Goal: Check status: Check status

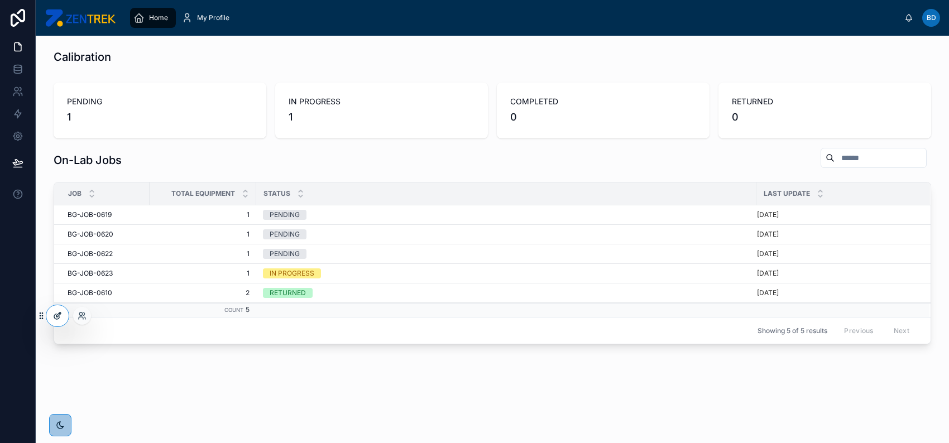
click at [63, 314] on div at bounding box center [57, 315] width 22 height 21
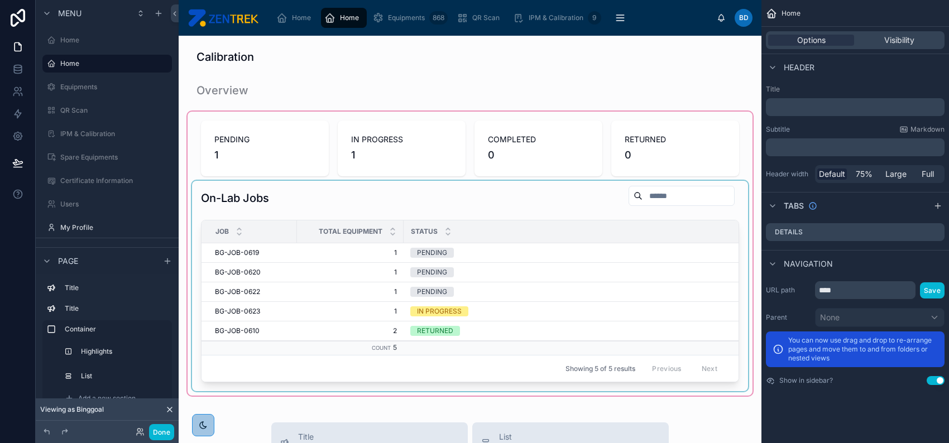
click at [582, 233] on div "Status" at bounding box center [653, 231] width 499 height 21
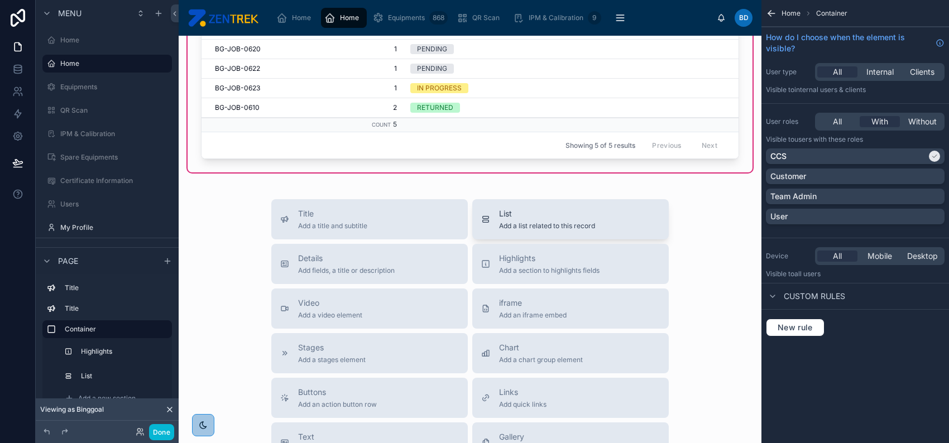
scroll to position [74, 0]
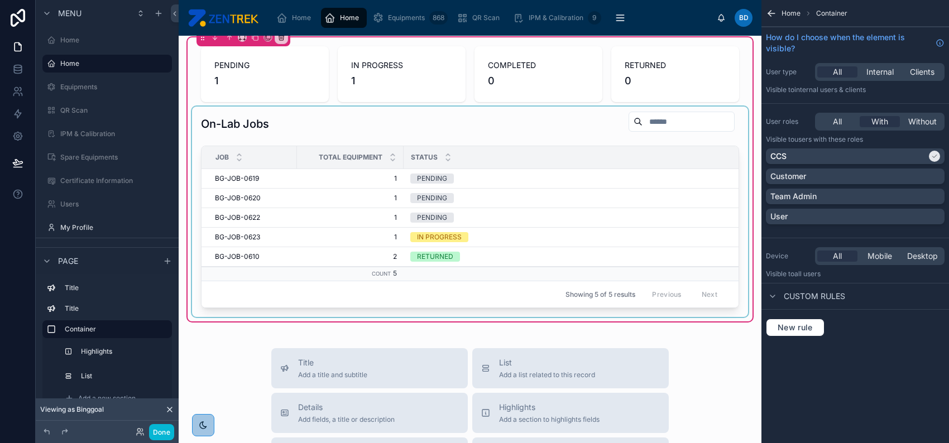
click at [566, 211] on div at bounding box center [470, 212] width 556 height 210
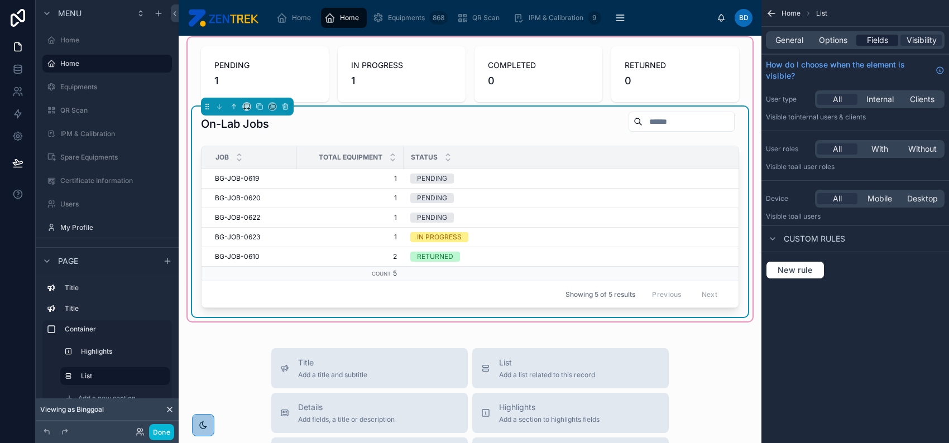
click at [867, 40] on span "Fields" at bounding box center [877, 40] width 21 height 11
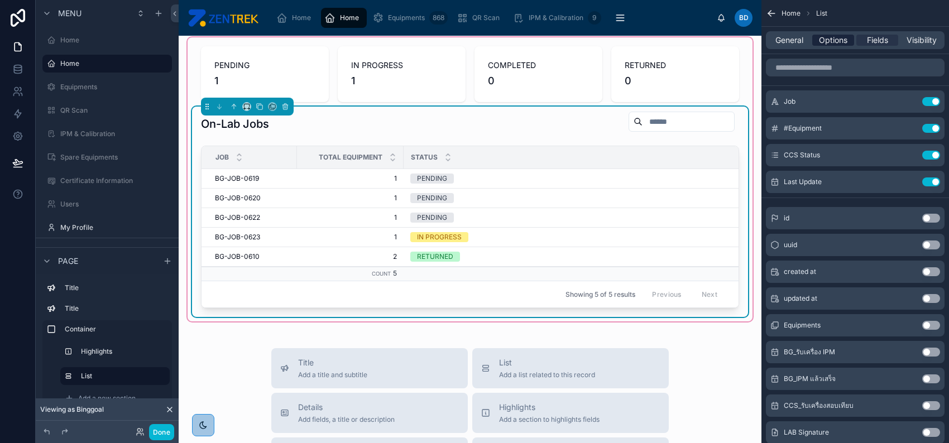
click at [833, 40] on span "Options" at bounding box center [833, 40] width 28 height 11
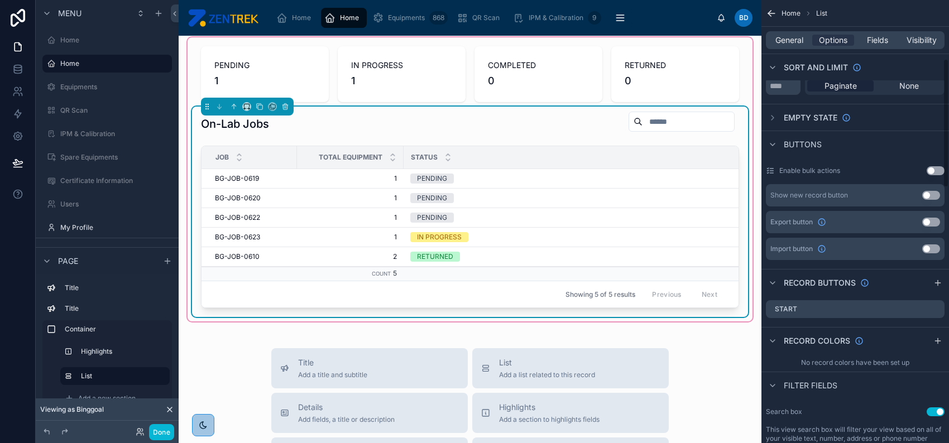
scroll to position [148, 0]
click at [934, 309] on icon "scrollable content" at bounding box center [936, 308] width 4 height 4
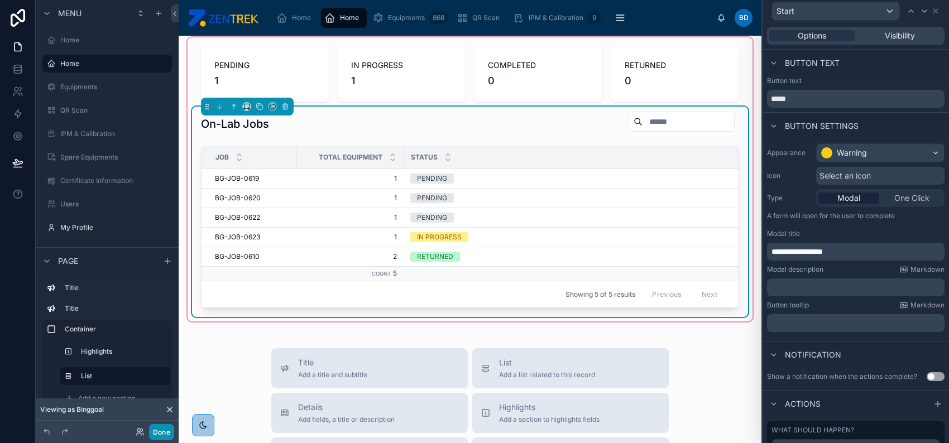
click at [164, 433] on button "Done" at bounding box center [161, 432] width 25 height 16
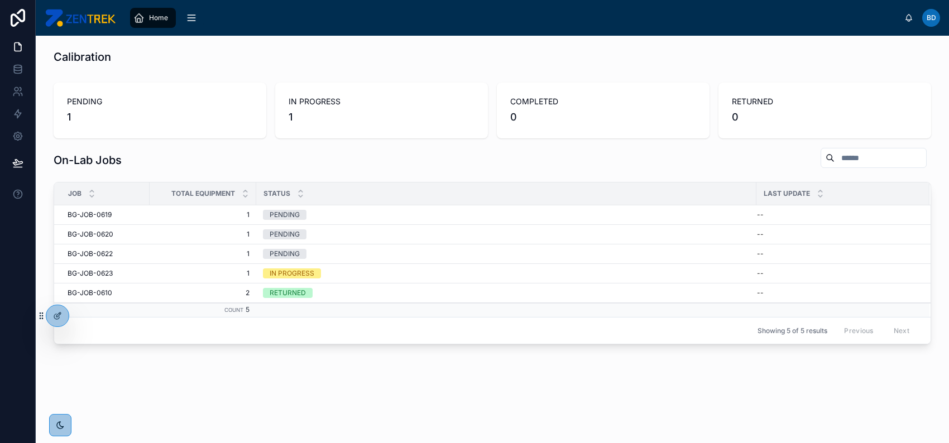
scroll to position [0, 0]
click at [906, 210] on button "Start" at bounding box center [911, 205] width 29 height 18
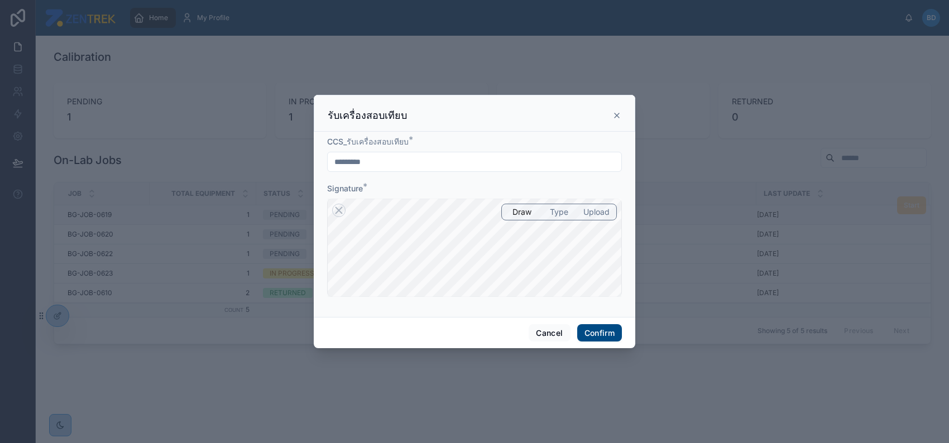
click at [613, 111] on icon at bounding box center [616, 115] width 9 height 9
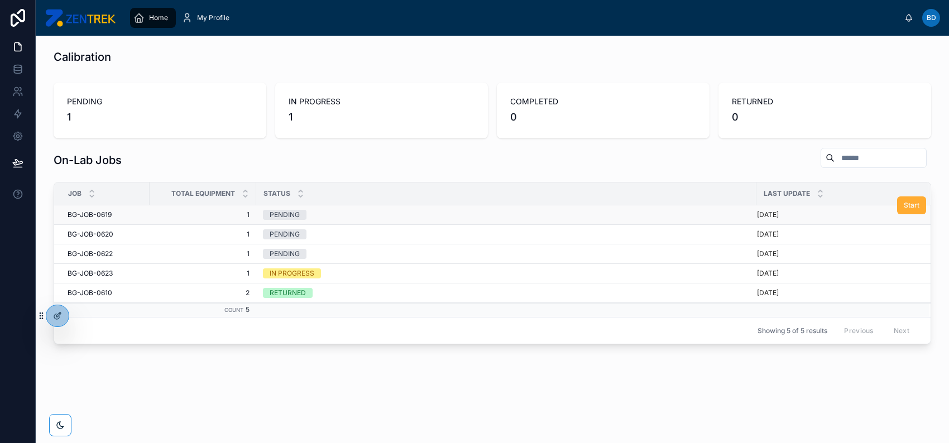
click at [60, 426] on icon at bounding box center [60, 425] width 9 height 9
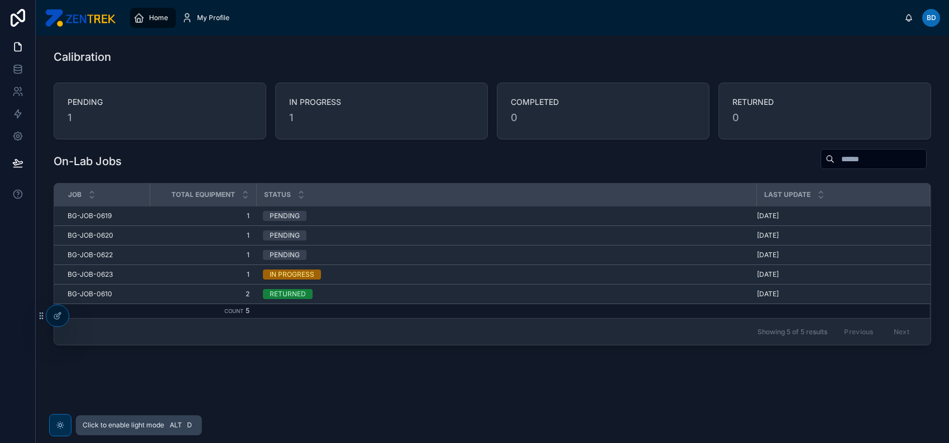
click at [60, 426] on icon at bounding box center [60, 425] width 3 height 3
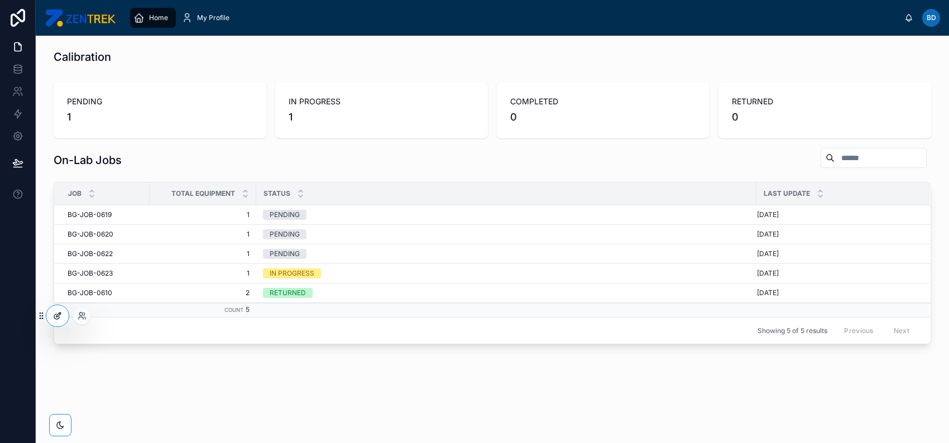
click at [59, 321] on div at bounding box center [57, 315] width 22 height 21
